Goal: Information Seeking & Learning: Learn about a topic

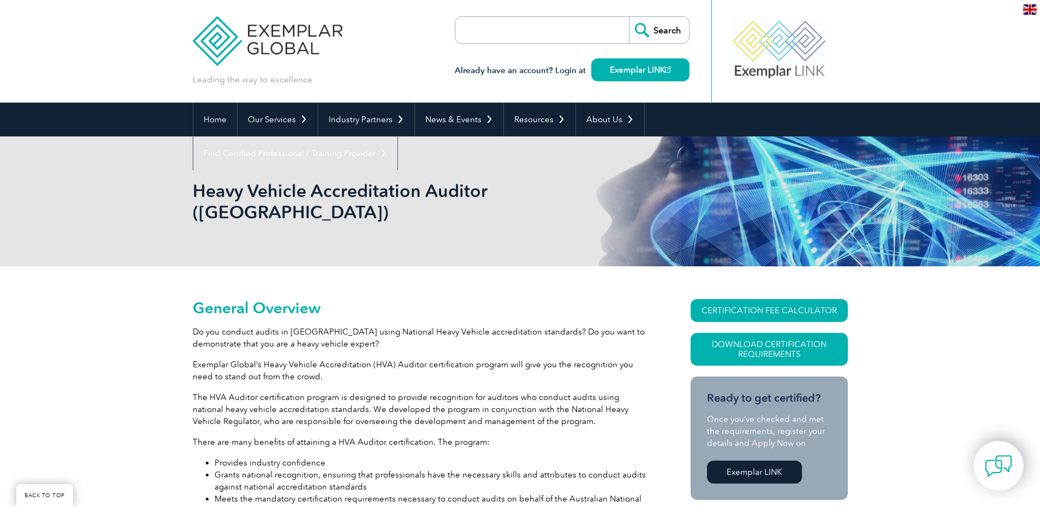
scroll to position [728, 0]
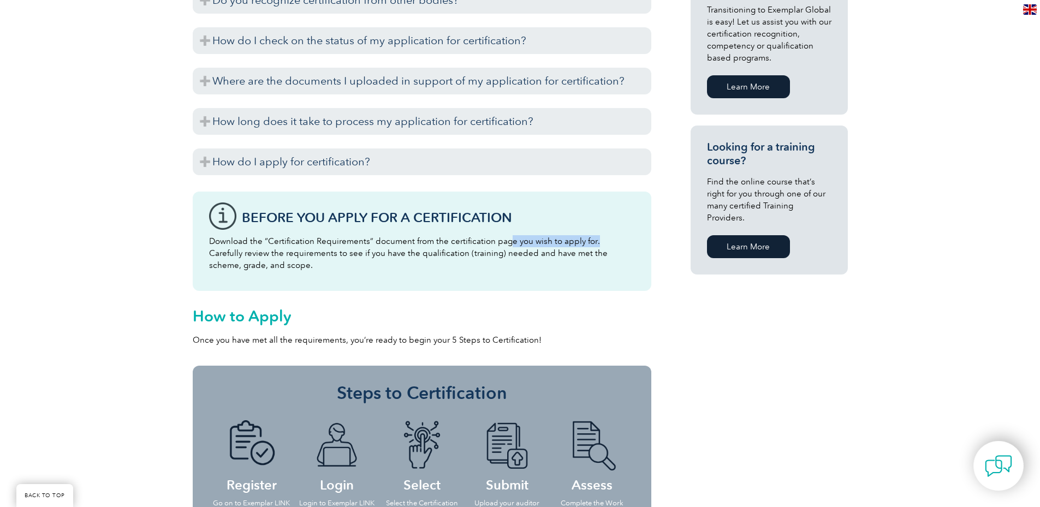
drag, startPoint x: 0, startPoint y: 0, endPoint x: 592, endPoint y: 221, distance: 631.8
click at [592, 235] on p "Download the “Certification Requirements” document from the certification page …" at bounding box center [422, 253] width 426 height 36
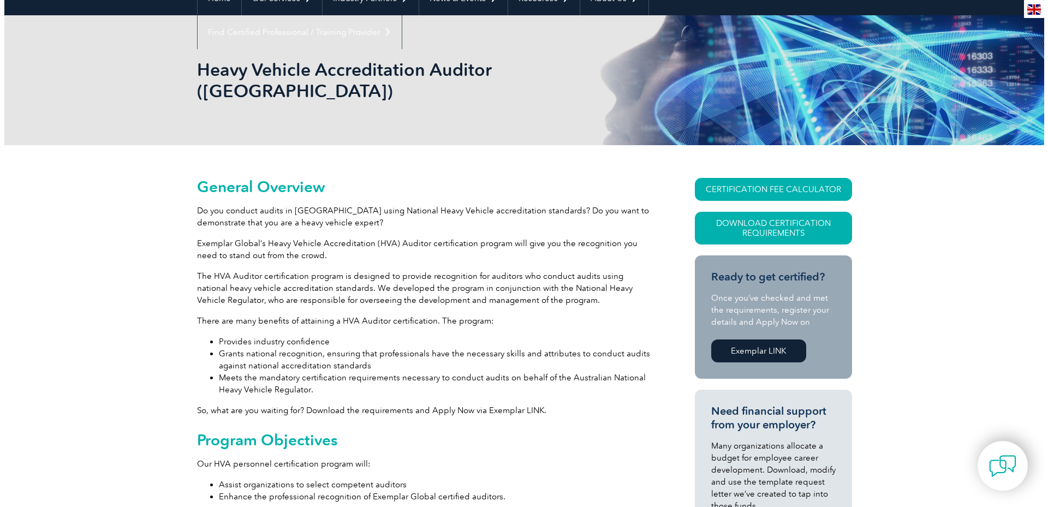
scroll to position [146, 0]
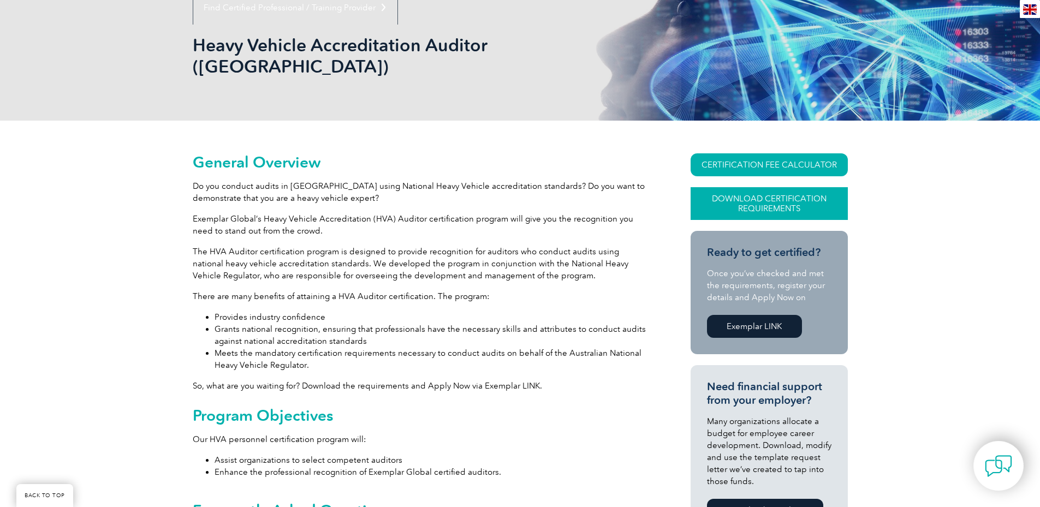
click at [759, 187] on link "Download Certification Requirements" at bounding box center [769, 203] width 157 height 33
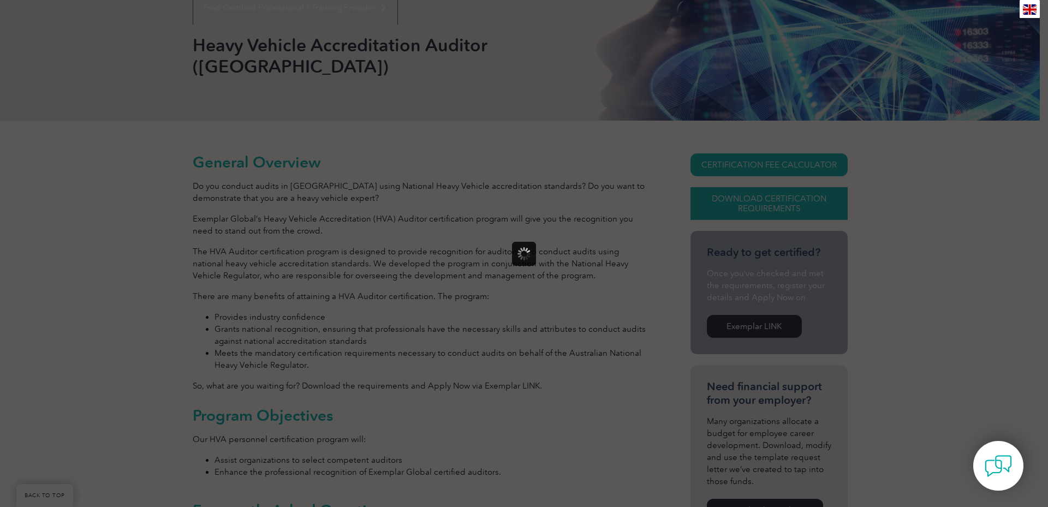
scroll to position [0, 0]
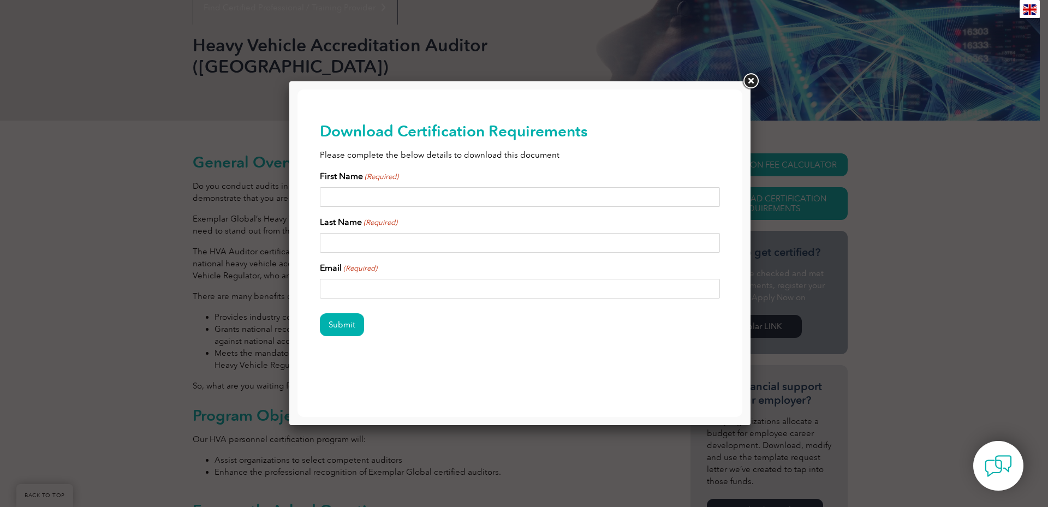
click at [365, 199] on input "First Name (Required)" at bounding box center [520, 197] width 401 height 20
type input "Jeff"
type input "Wright"
type input "Jeff.Wright@auswidetrans.com.au"
click at [341, 323] on input "Submit" at bounding box center [342, 324] width 44 height 23
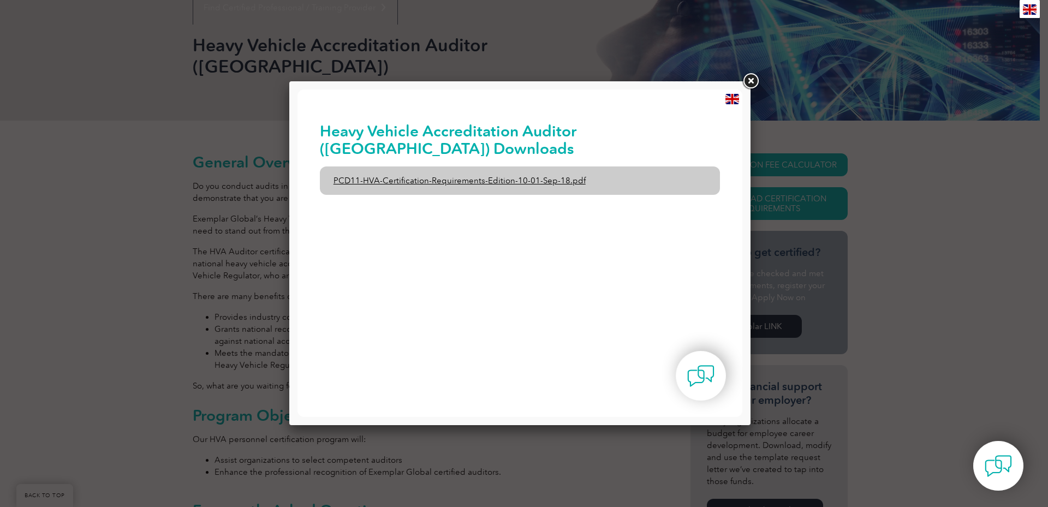
click at [386, 177] on link "PCD11-HVA-Certification-Requirements-Edition-10-01-Sep-18.pdf" at bounding box center [520, 181] width 401 height 28
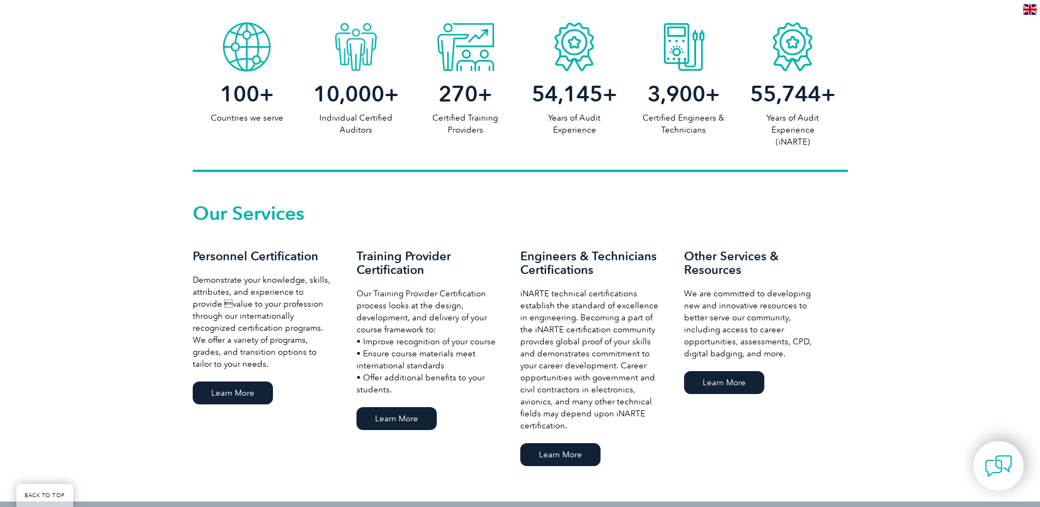
scroll to position [655, 0]
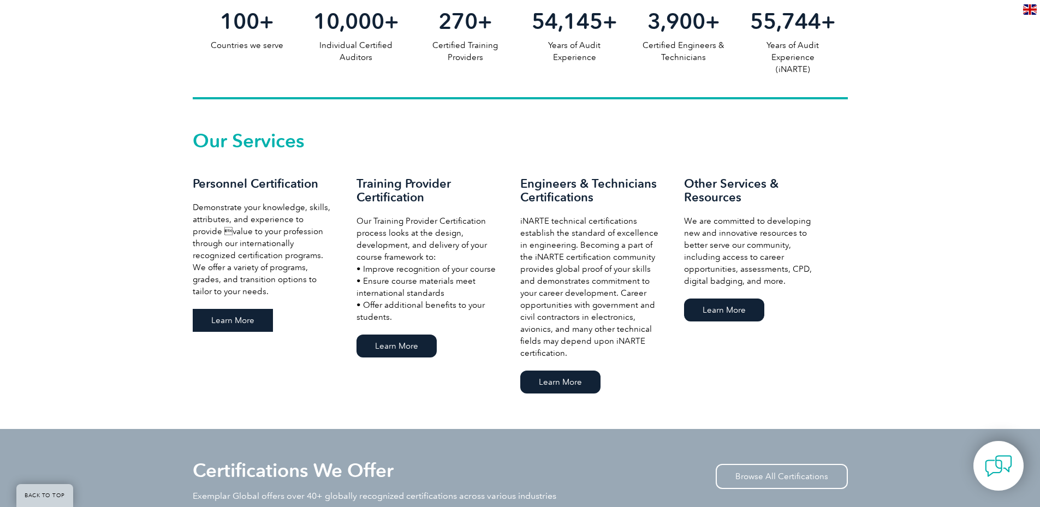
click at [226, 320] on link "Learn More" at bounding box center [233, 320] width 80 height 23
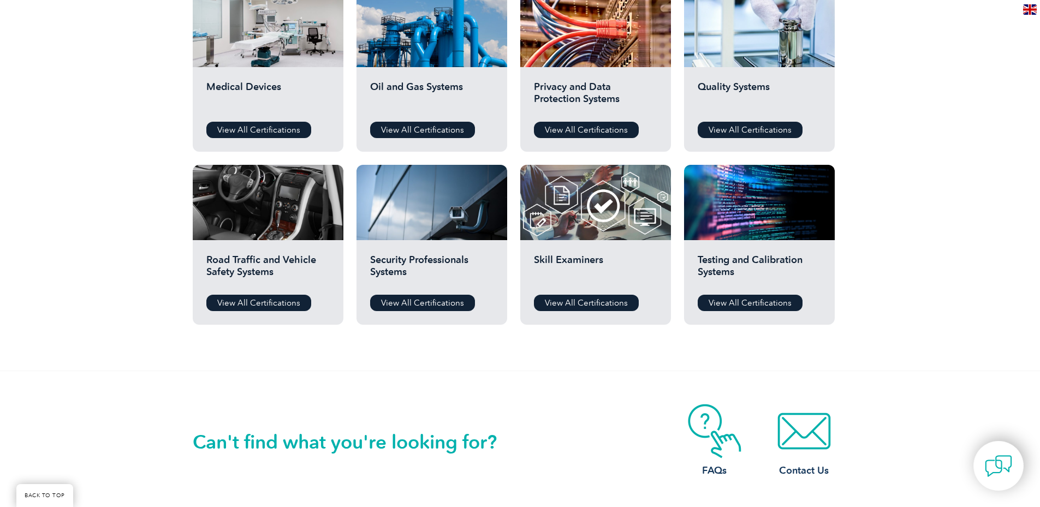
scroll to position [801, 0]
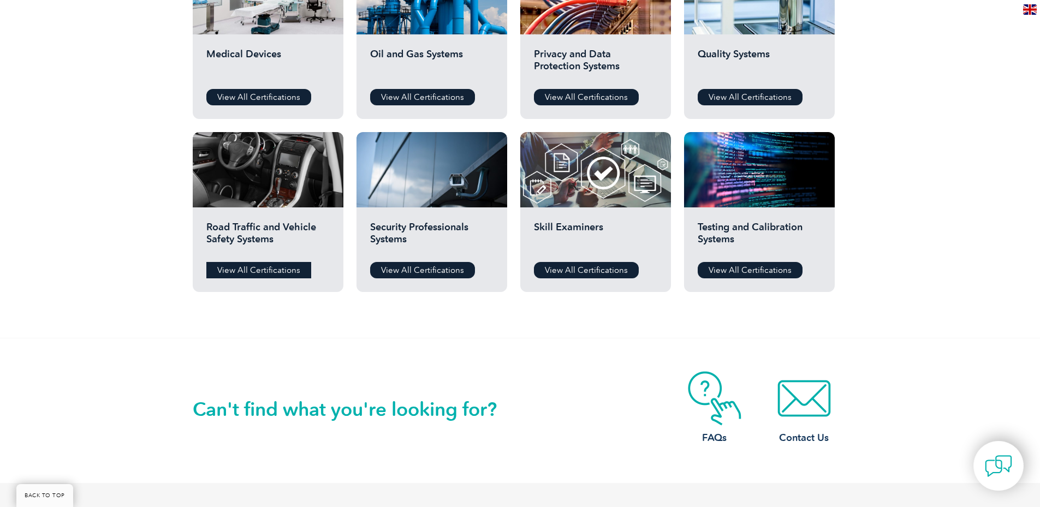
click at [262, 273] on link "View All Certifications" at bounding box center [258, 270] width 105 height 16
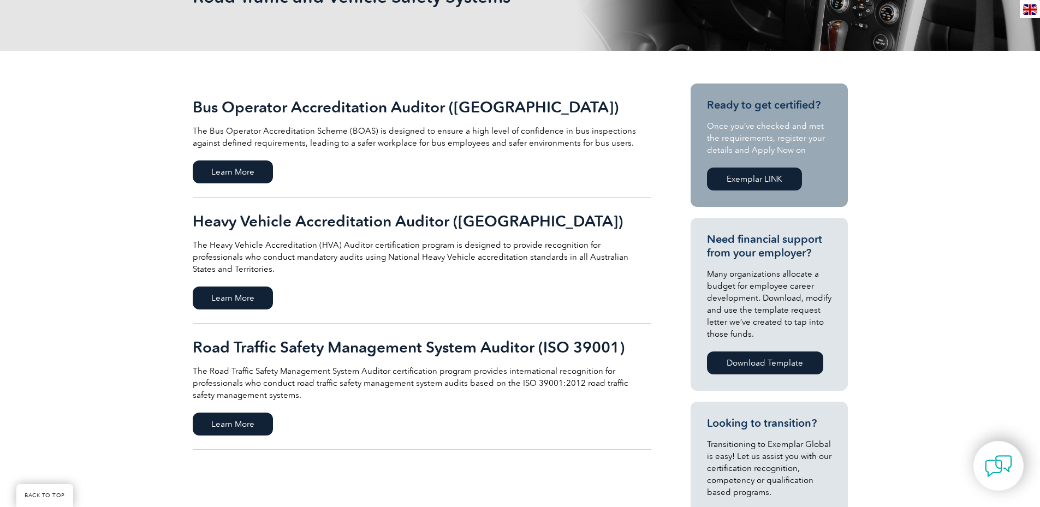
scroll to position [218, 0]
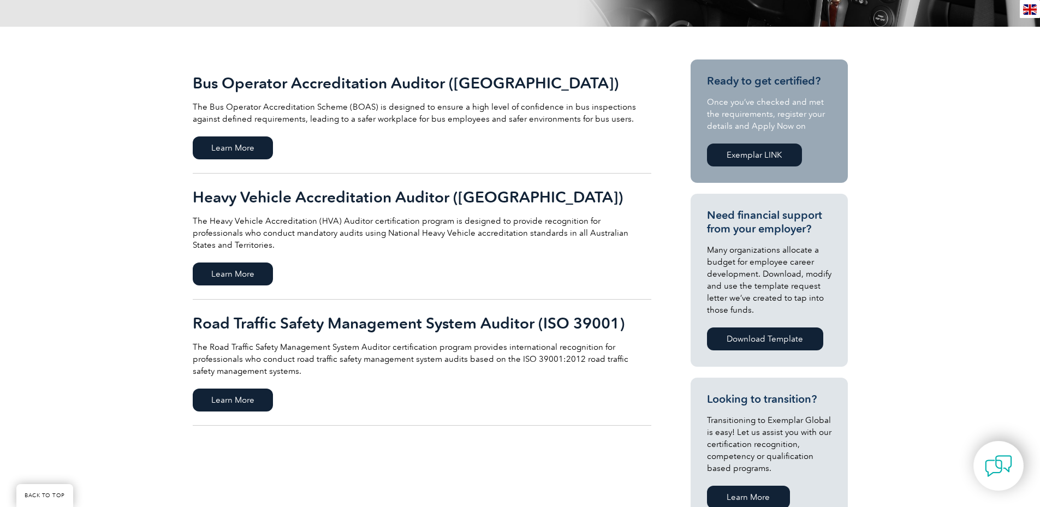
click at [345, 200] on h2 "Heavy Vehicle Accreditation Auditor (Australia)" at bounding box center [422, 196] width 459 height 17
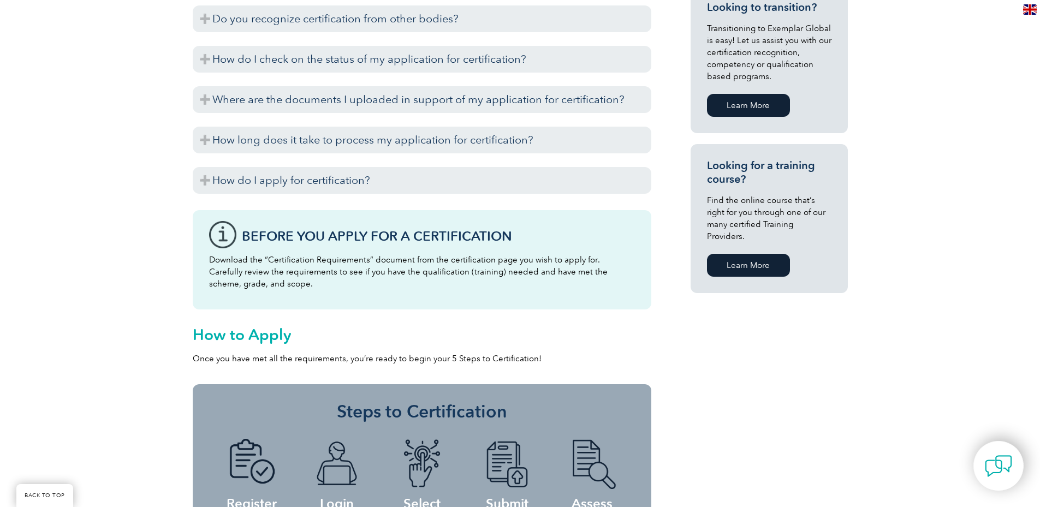
scroll to position [711, 0]
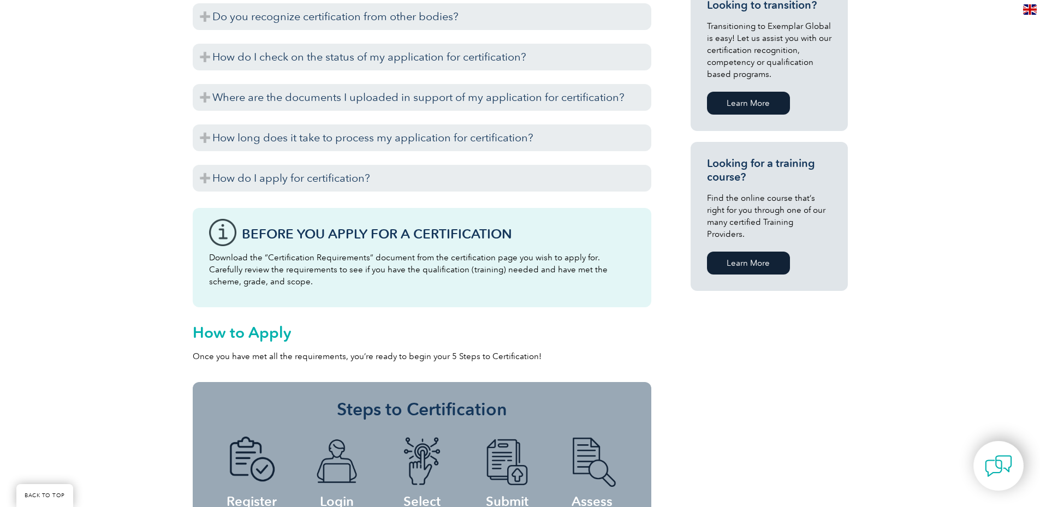
click at [752, 252] on link "Learn More" at bounding box center [748, 263] width 83 height 23
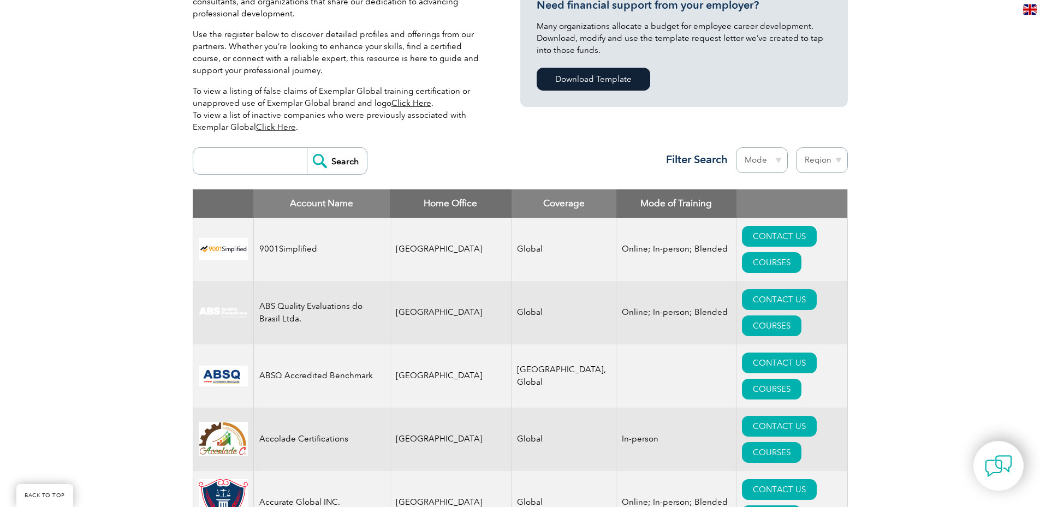
scroll to position [291, 0]
click at [424, 205] on th "Home Office" at bounding box center [451, 203] width 122 height 28
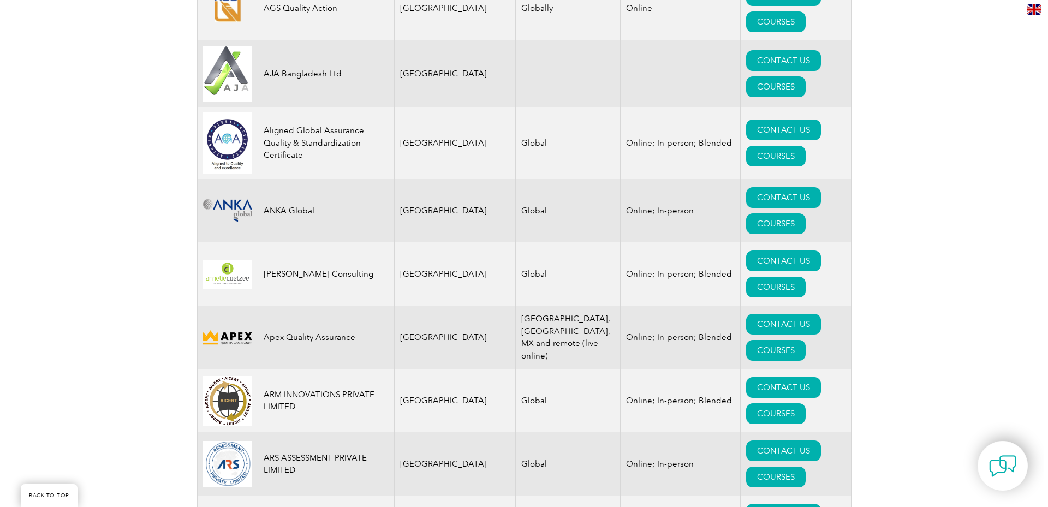
scroll to position [1238, 0]
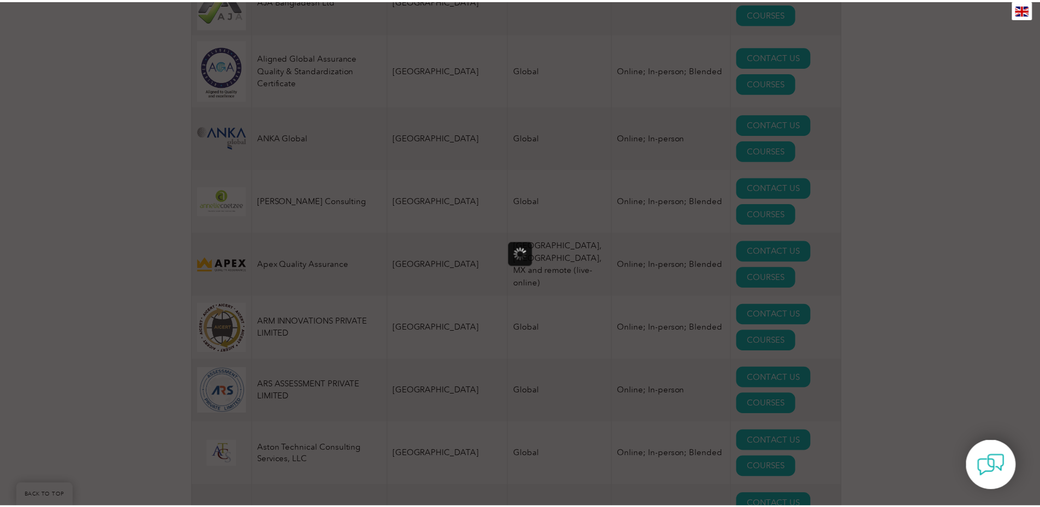
scroll to position [0, 0]
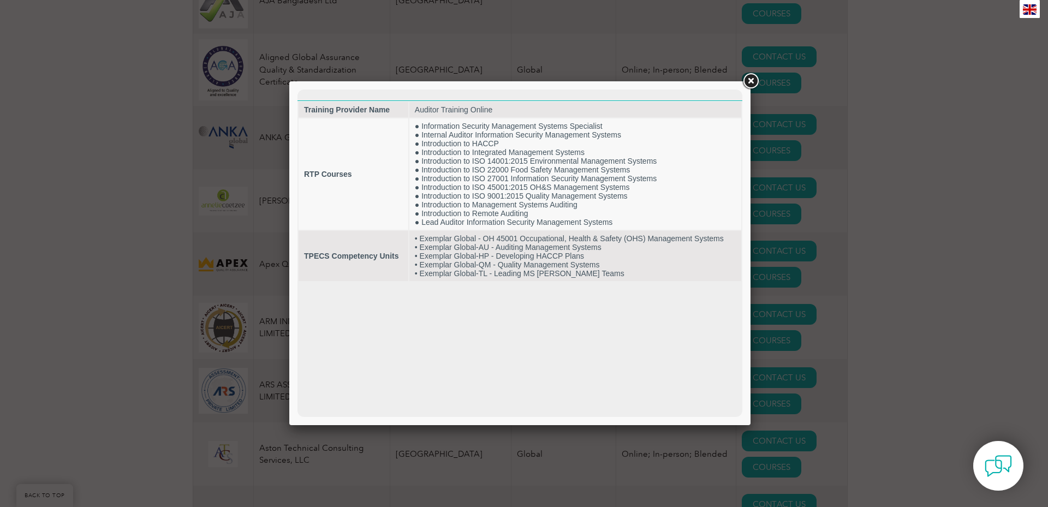
click at [750, 81] on link at bounding box center [751, 82] width 20 height 20
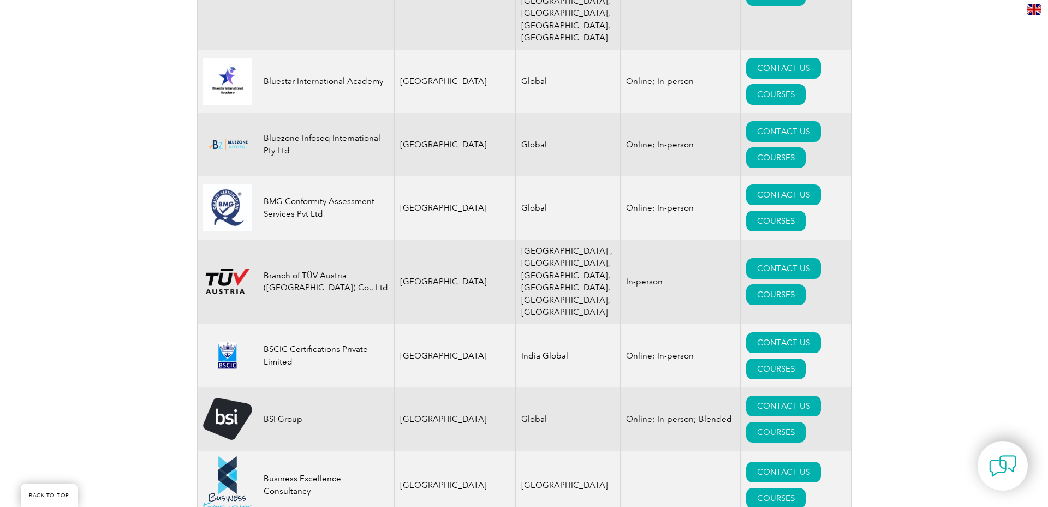
scroll to position [2621, 0]
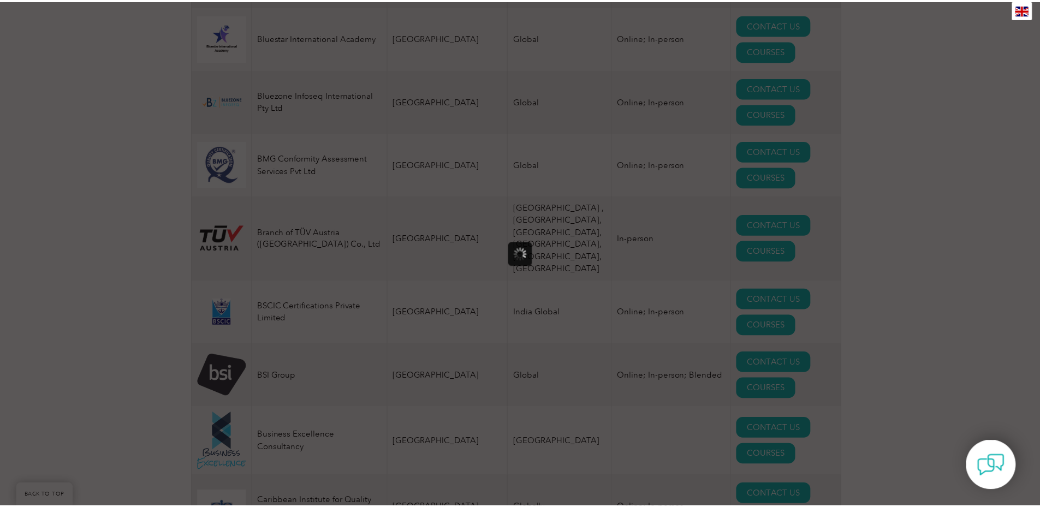
scroll to position [0, 0]
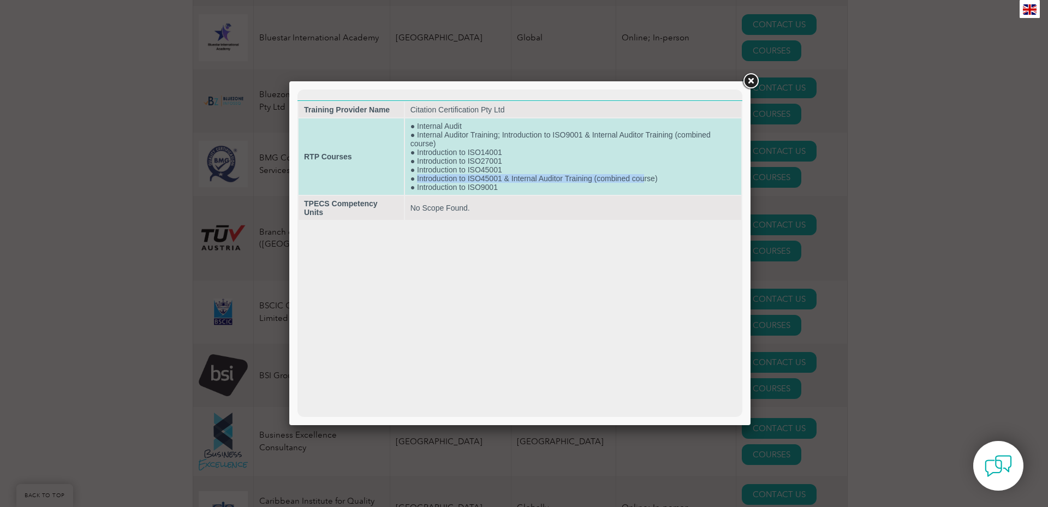
drag, startPoint x: 418, startPoint y: 177, endPoint x: 645, endPoint y: 180, distance: 227.7
click at [645, 180] on td "● Internal Audit ● Internal Auditor Training; Introduction to ISO9001 & Interna…" at bounding box center [573, 156] width 336 height 76
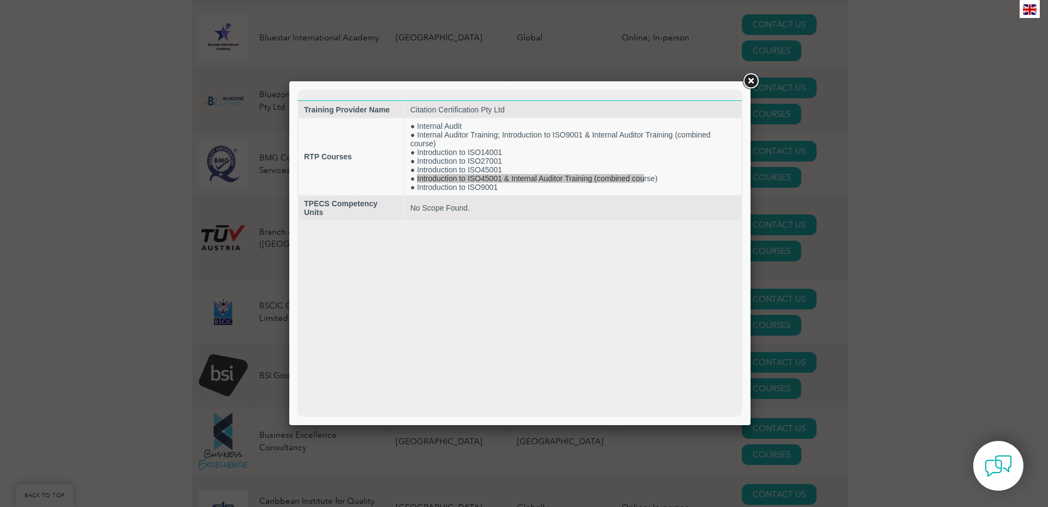
click at [750, 82] on link at bounding box center [751, 82] width 20 height 20
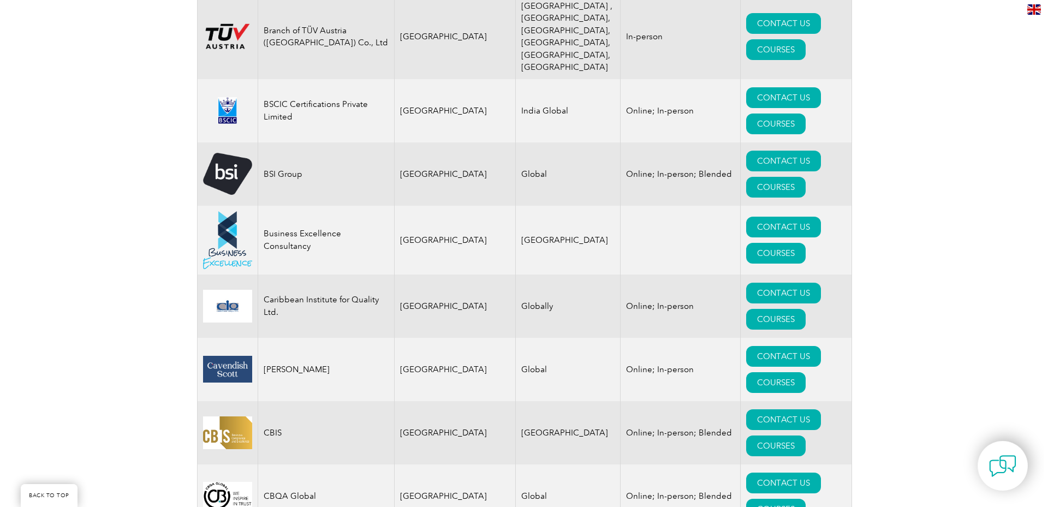
scroll to position [2839, 0]
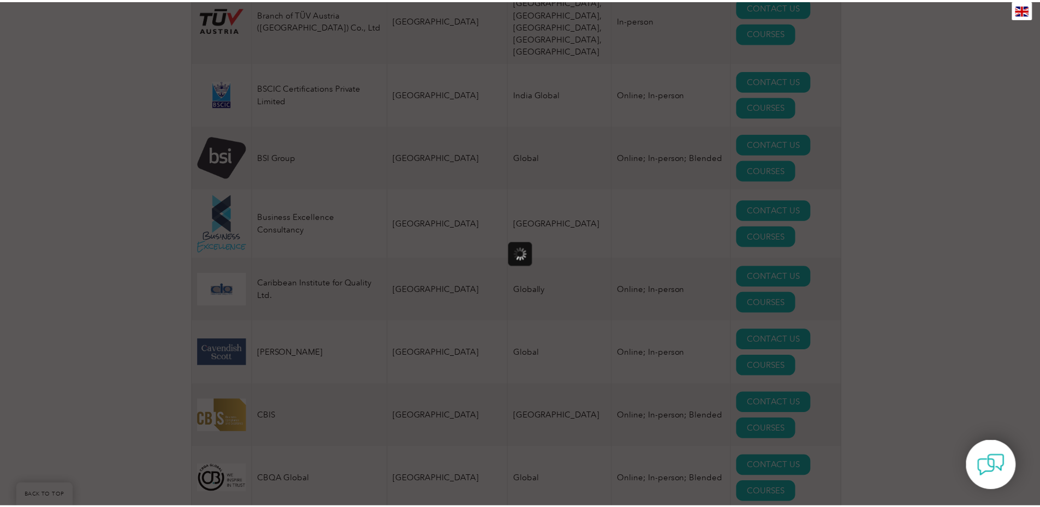
scroll to position [0, 0]
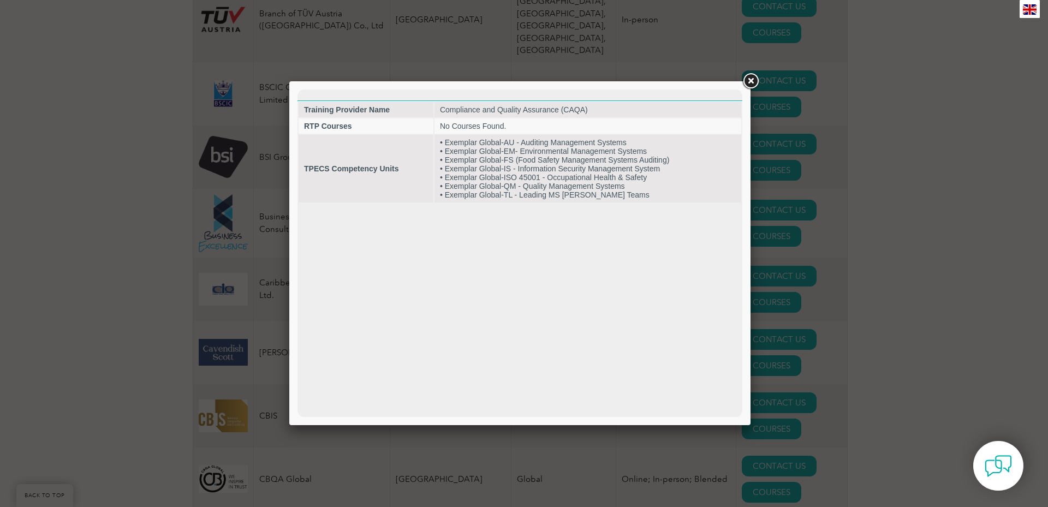
click at [748, 81] on link at bounding box center [751, 82] width 20 height 20
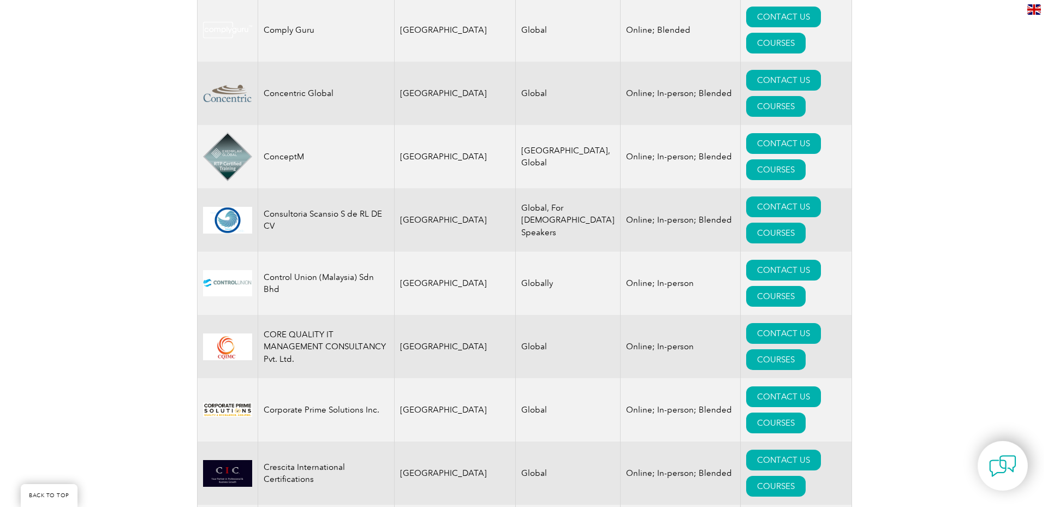
scroll to position [3931, 0]
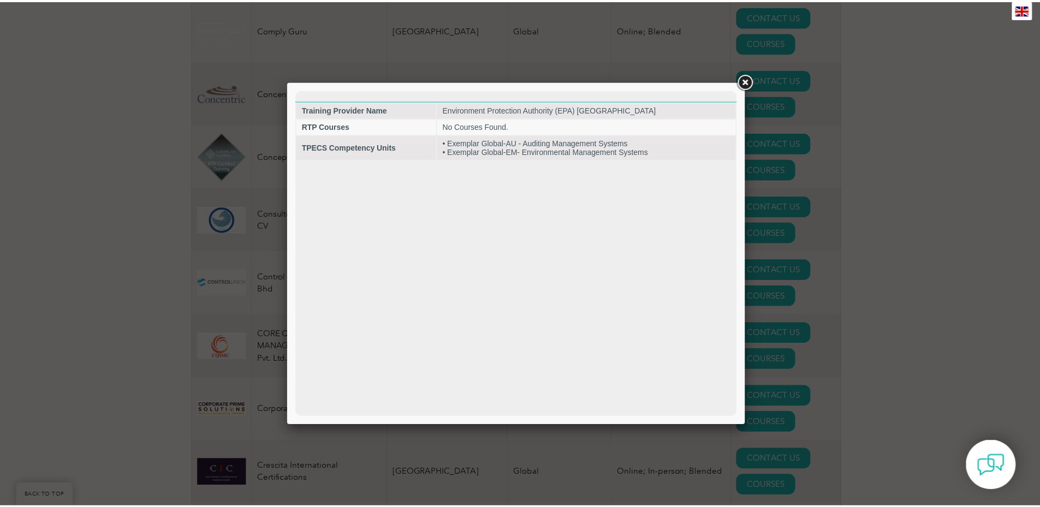
scroll to position [0, 0]
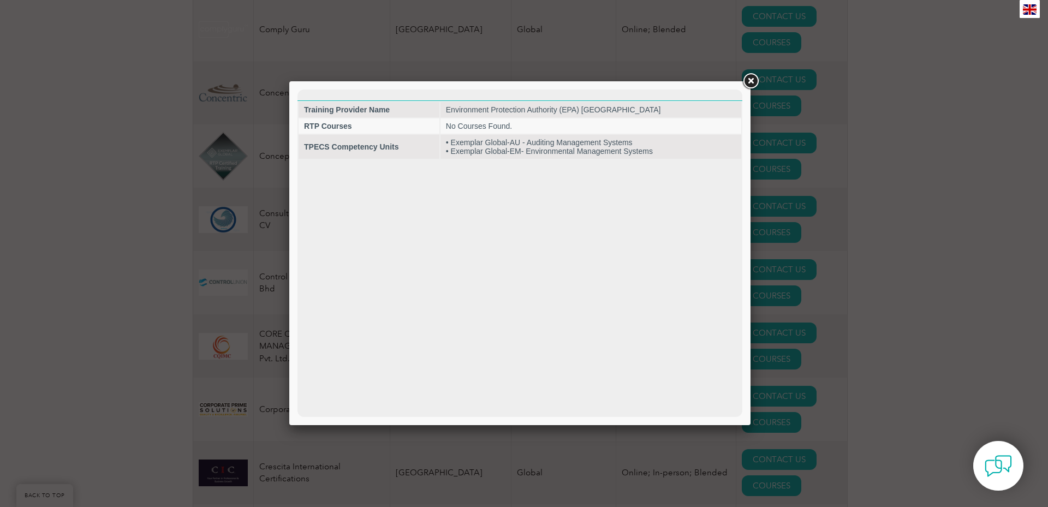
click at [748, 79] on link at bounding box center [751, 82] width 20 height 20
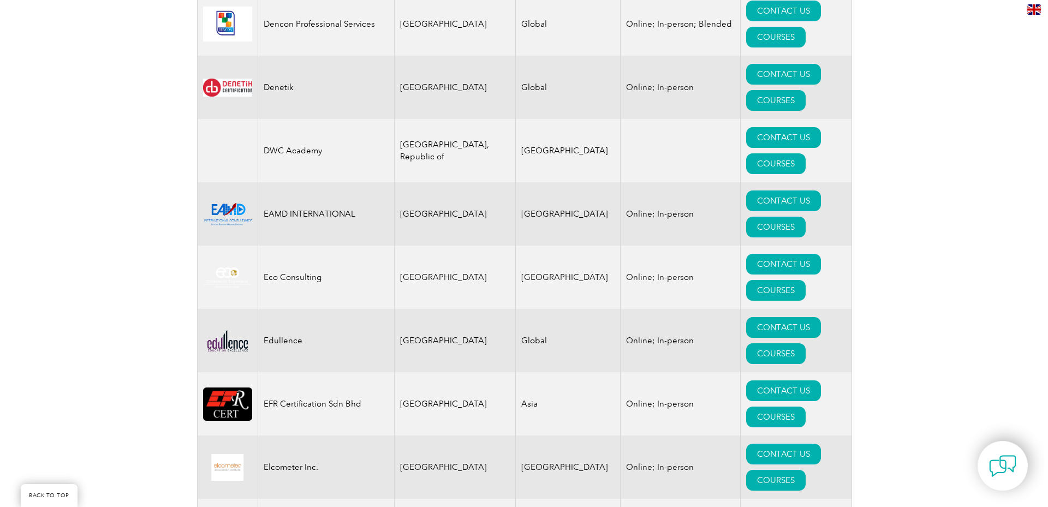
scroll to position [4951, 0]
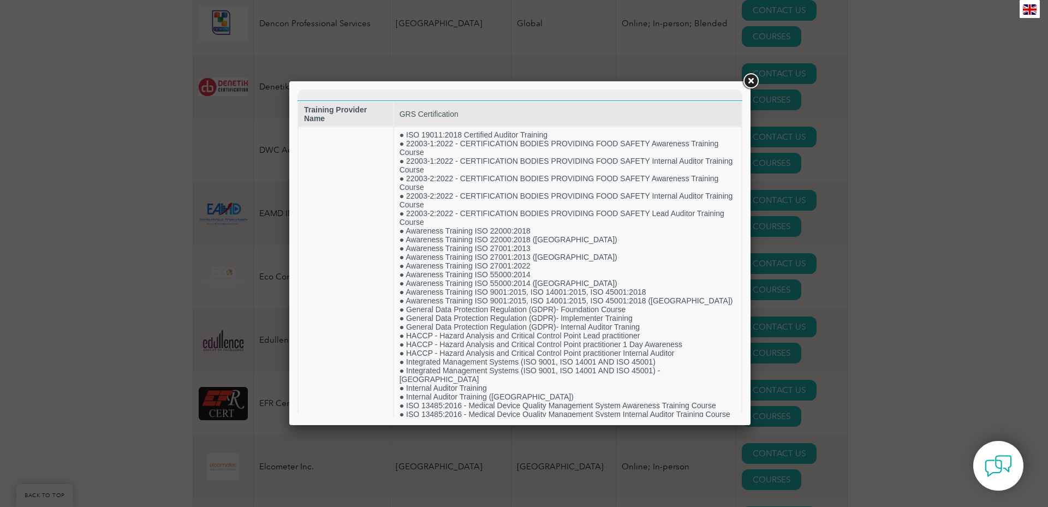
scroll to position [0, 0]
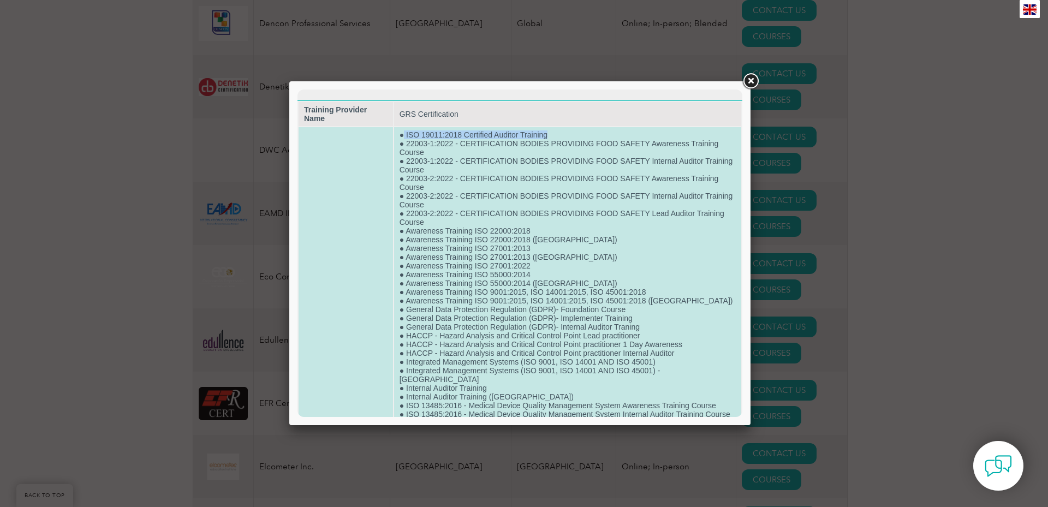
drag, startPoint x: 402, startPoint y: 136, endPoint x: 559, endPoint y: 138, distance: 156.7
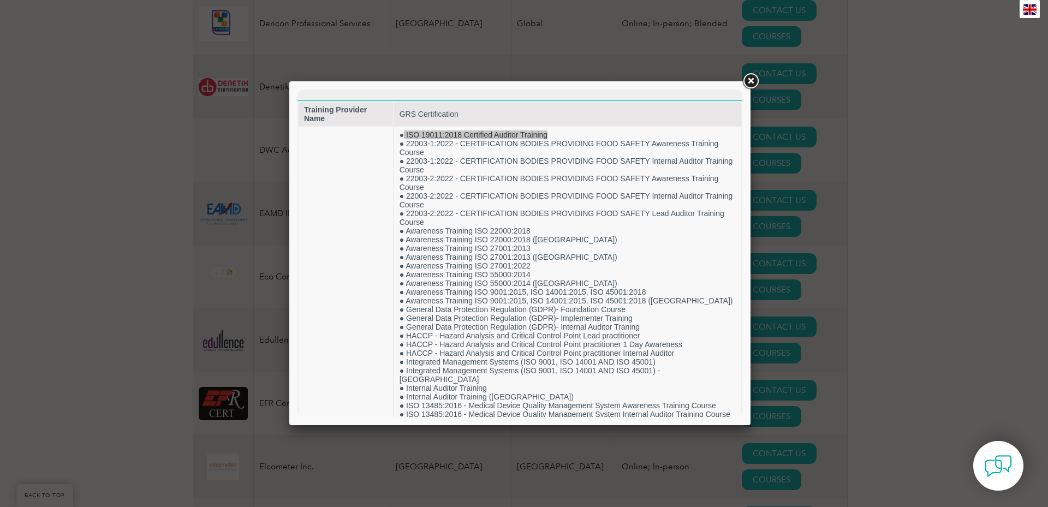
click at [751, 78] on link at bounding box center [751, 82] width 20 height 20
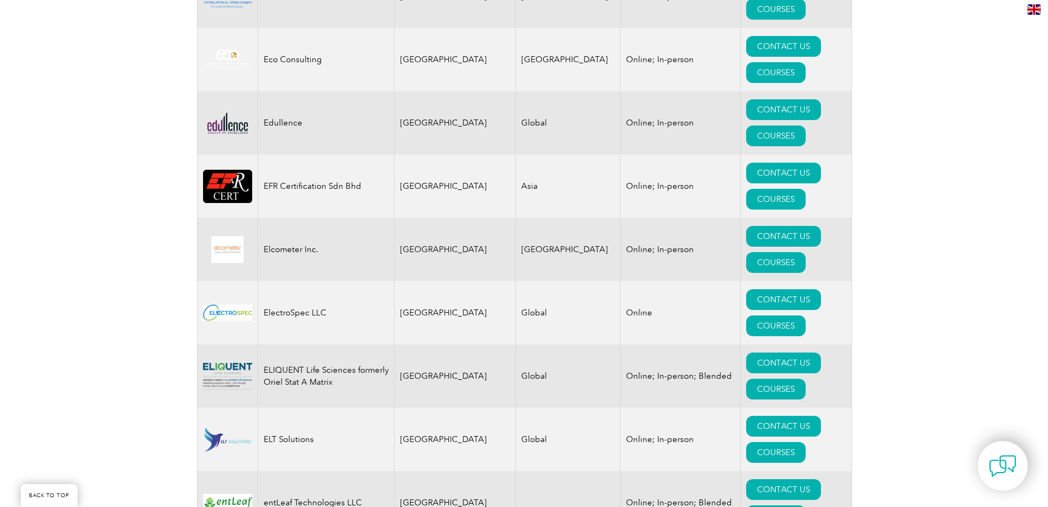
scroll to position [5169, 0]
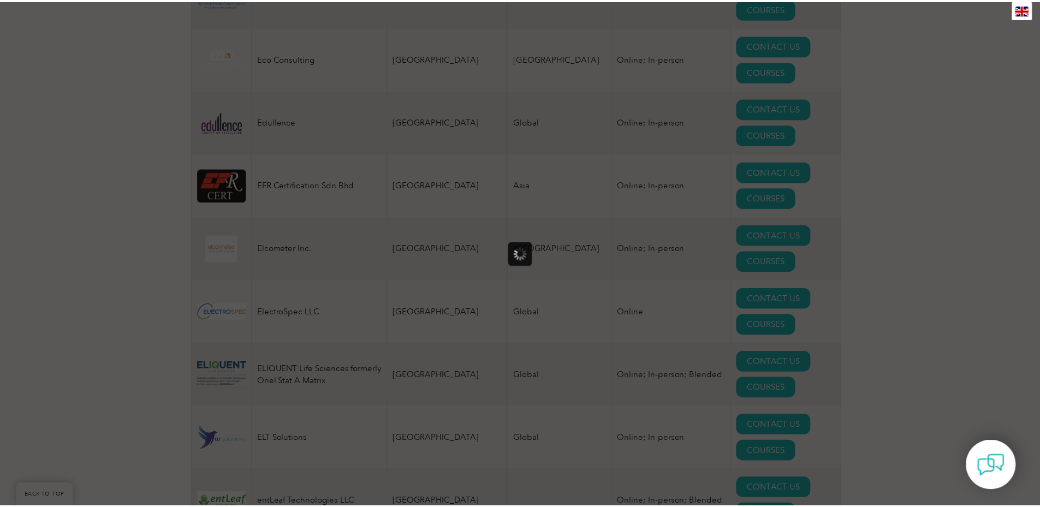
scroll to position [0, 0]
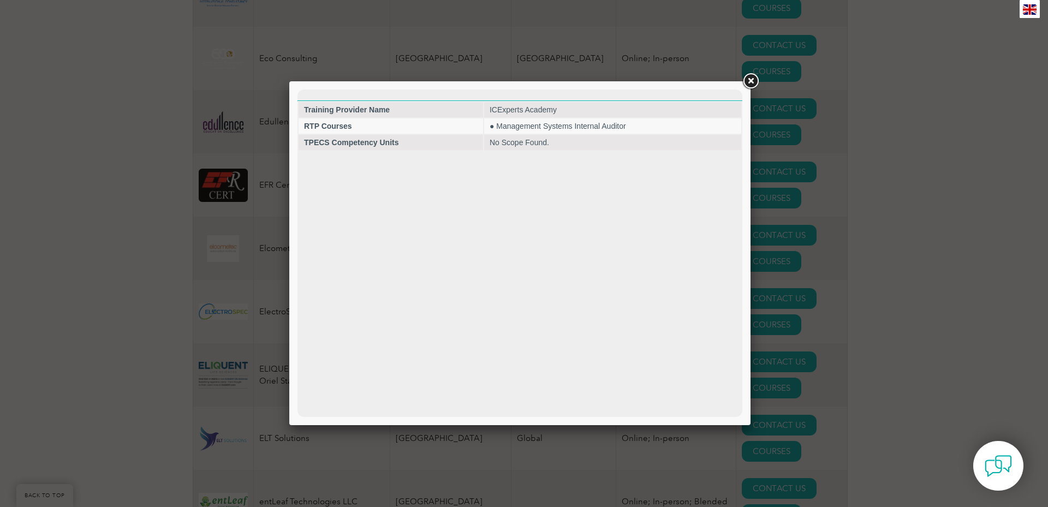
click at [750, 81] on link at bounding box center [751, 82] width 20 height 20
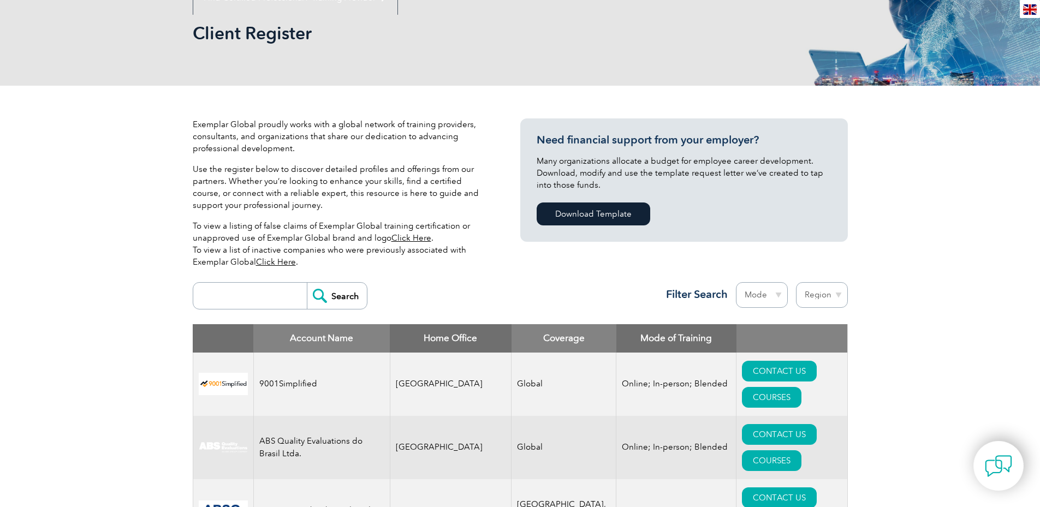
scroll to position [73, 0]
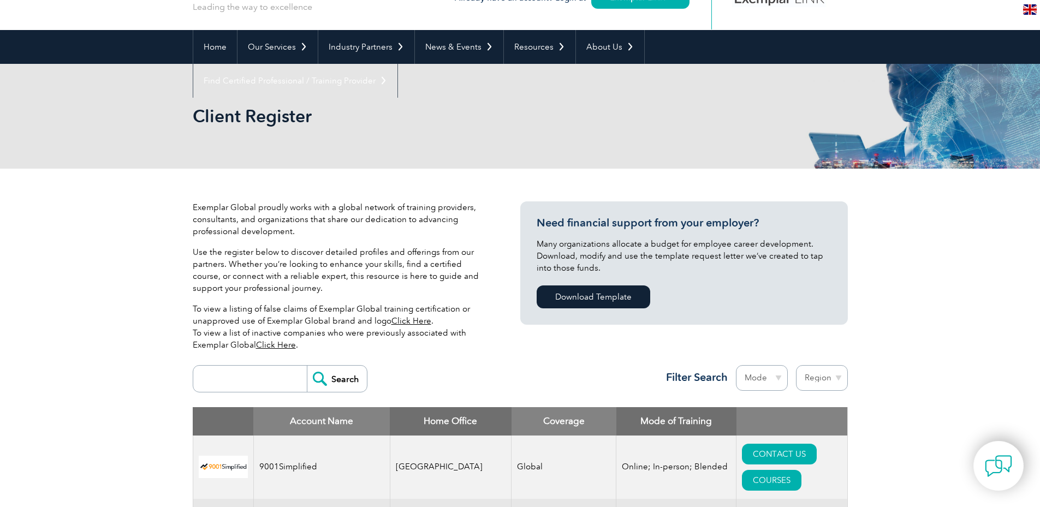
click at [838, 379] on select "Region Australia Bahrain Bangladesh Brazil Canada Colombia Dominican Republic E…" at bounding box center [822, 378] width 52 height 26
select select "Australia"
click at [796, 365] on select "Region Australia Bahrain Bangladesh Brazil Canada Colombia Dominican Republic E…" at bounding box center [822, 378] width 52 height 26
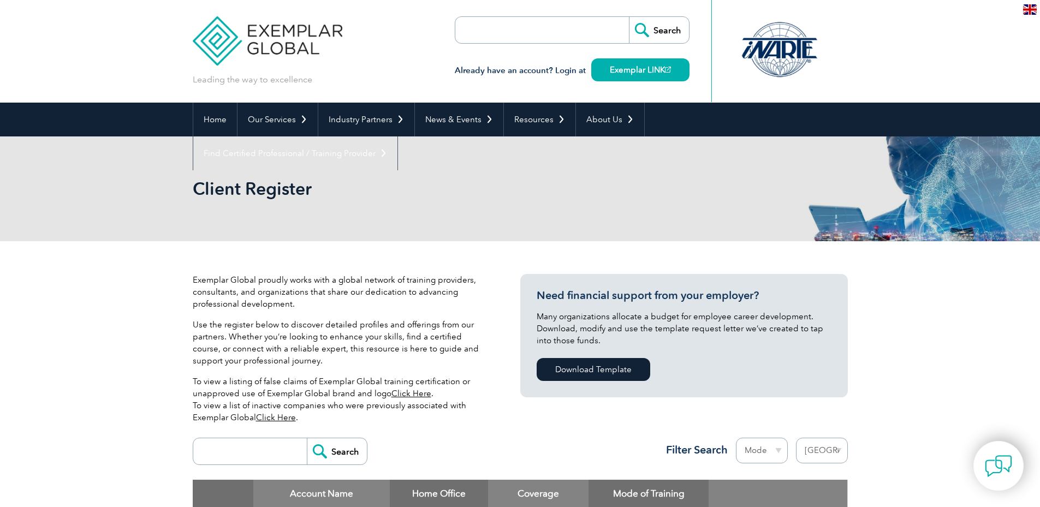
select select "[GEOGRAPHIC_DATA]"
select select "Online"
click at [736, 438] on select "Mode Online In-person Blended" at bounding box center [762, 451] width 52 height 26
select select "[GEOGRAPHIC_DATA]"
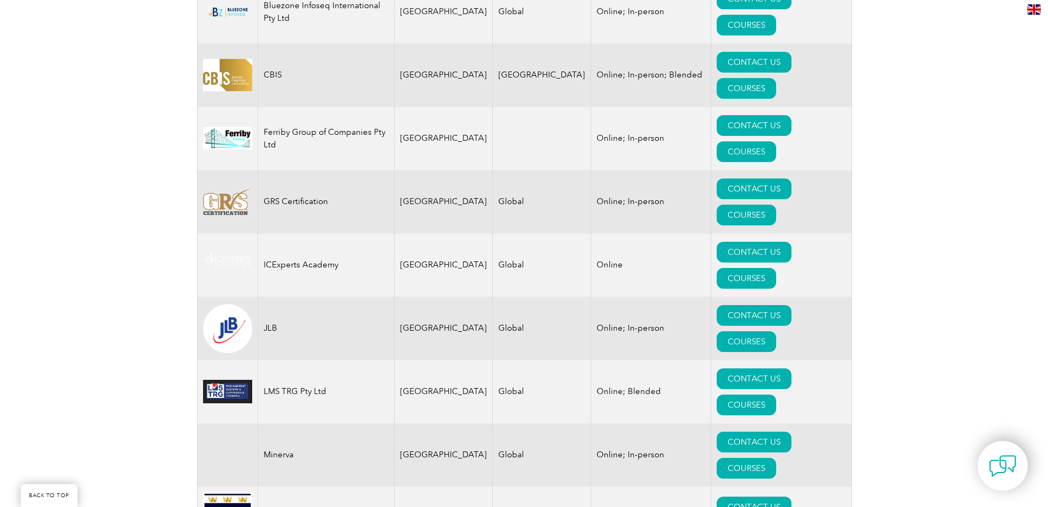
scroll to position [655, 0]
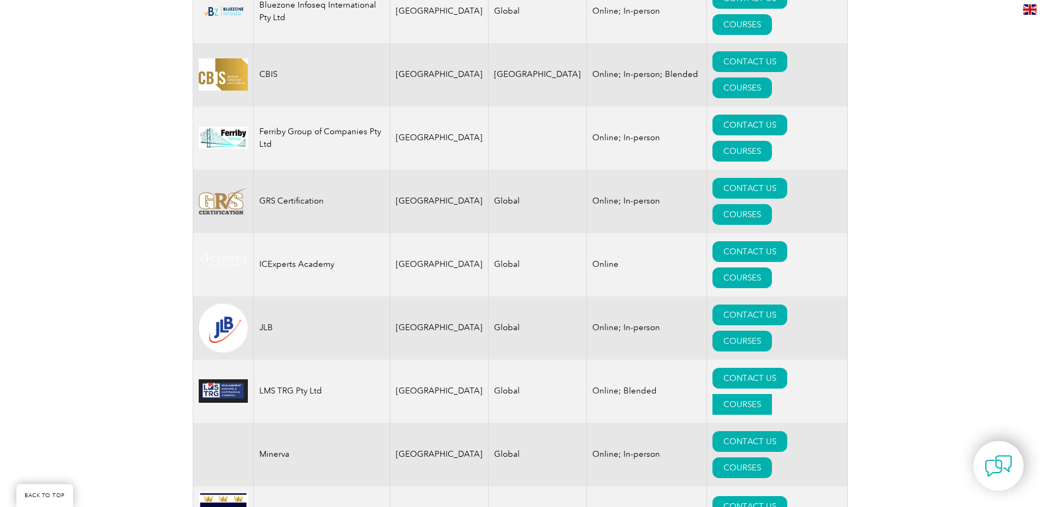
click at [772, 394] on link "COURSES" at bounding box center [743, 404] width 60 height 21
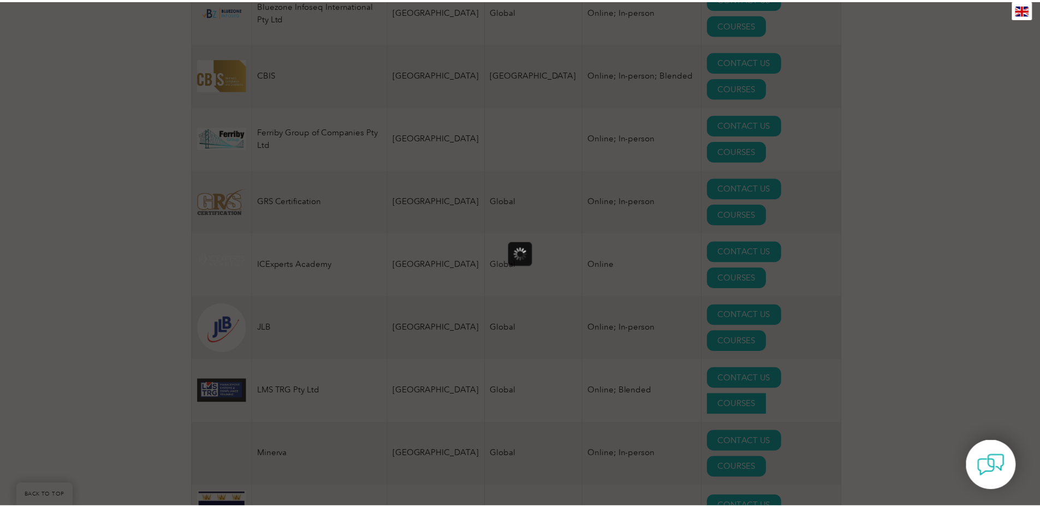
scroll to position [0, 0]
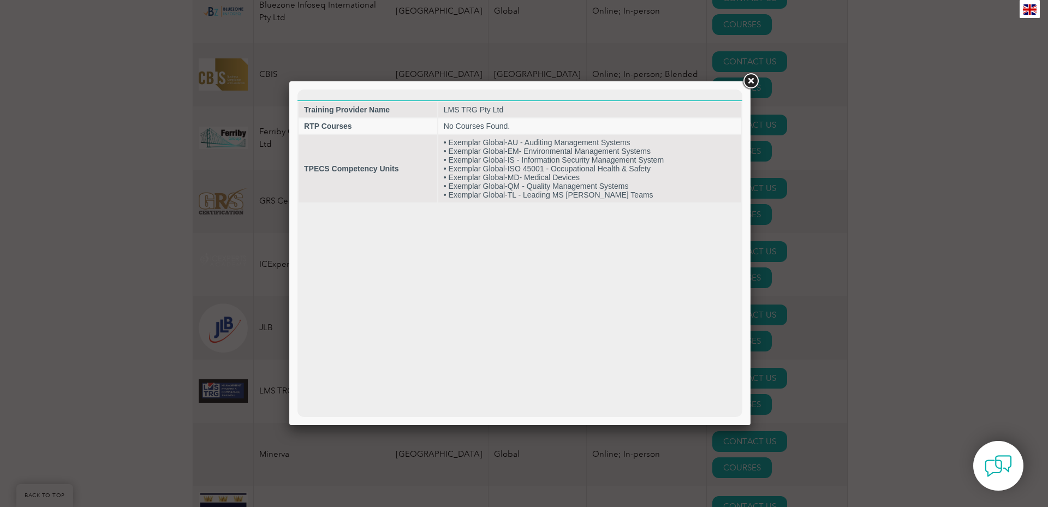
click at [751, 80] on link at bounding box center [751, 82] width 20 height 20
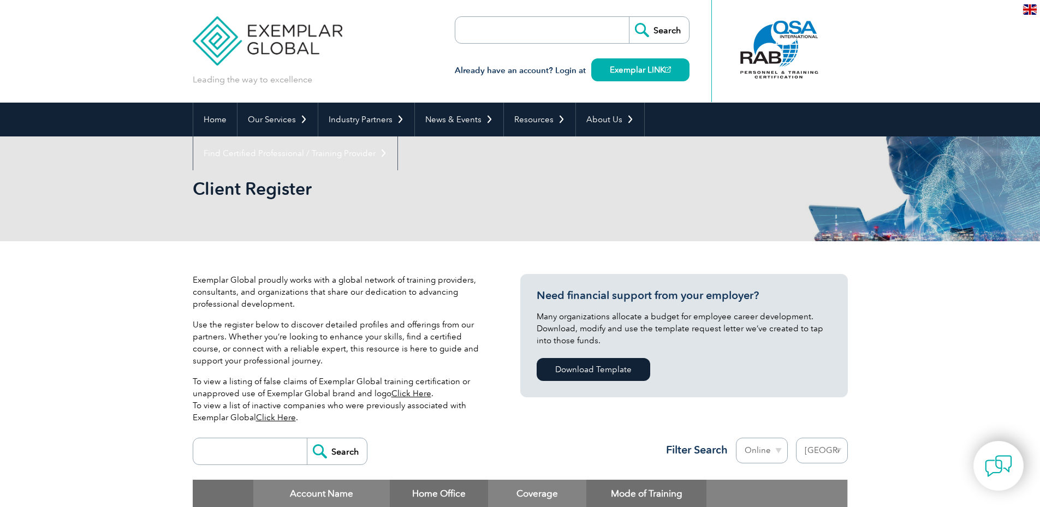
click at [473, 36] on input "search" at bounding box center [518, 30] width 115 height 26
type input "hva units"
click at [629, 17] on input "Search" at bounding box center [659, 30] width 60 height 26
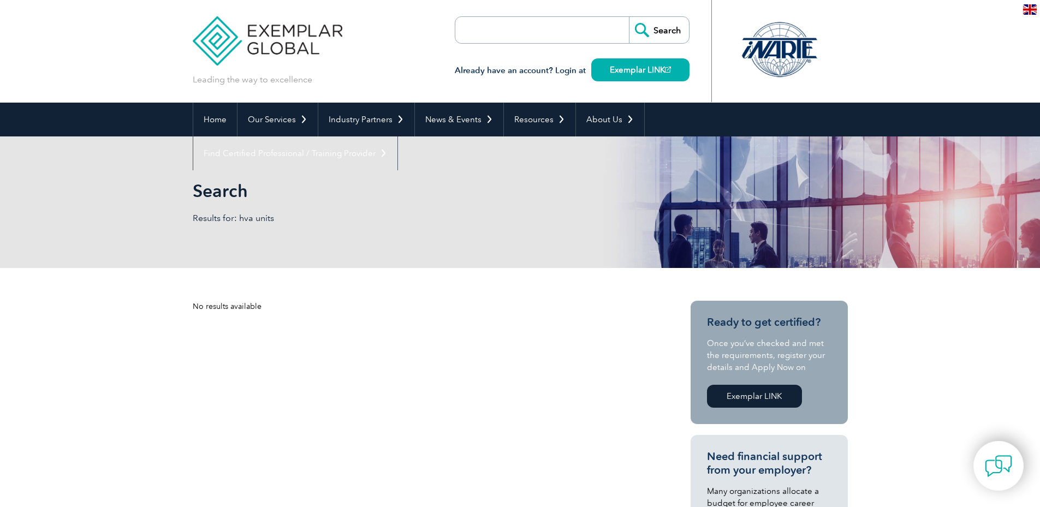
click at [477, 26] on input "search" at bounding box center [518, 30] width 115 height 26
type input "heavy vehicle accreditation nits"
click at [629, 17] on input "Search" at bounding box center [659, 30] width 60 height 26
click at [478, 33] on input "search" at bounding box center [518, 30] width 115 height 26
